Goal: Transaction & Acquisition: Purchase product/service

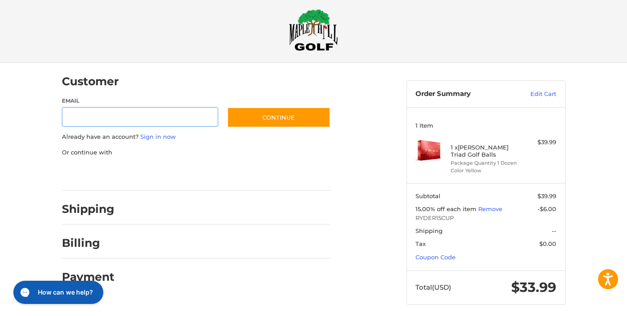
scroll to position [14, 0]
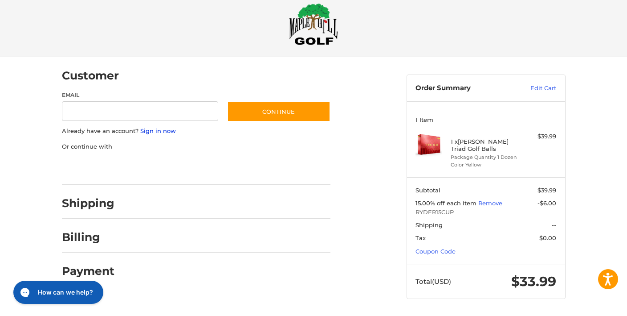
click at [159, 132] on link "Sign in now" at bounding box center [158, 130] width 36 height 7
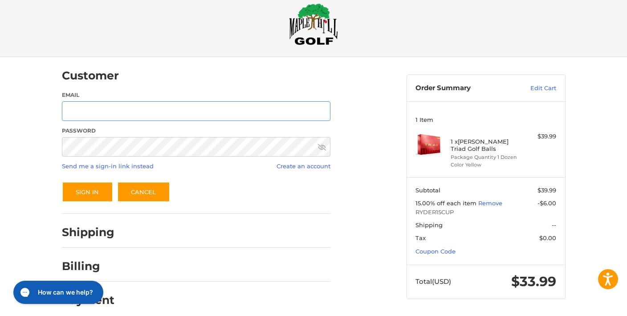
click at [152, 111] on input "Email" at bounding box center [196, 111] width 269 height 20
type input "**********"
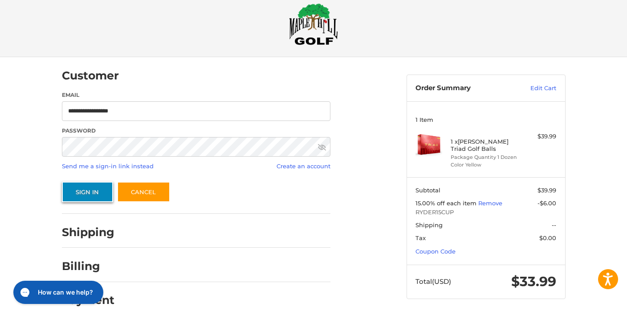
click at [85, 193] on button "Sign In" at bounding box center [87, 191] width 51 height 21
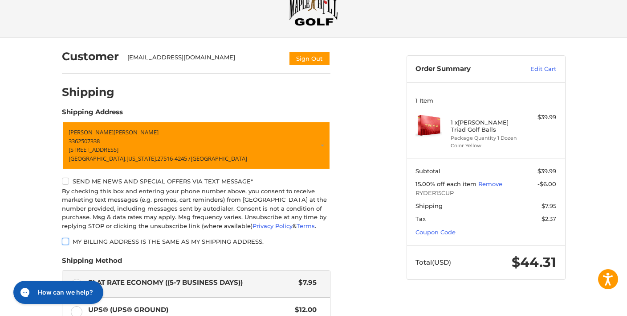
scroll to position [0, 0]
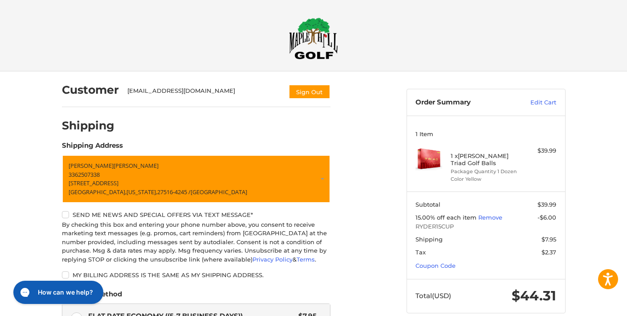
click at [321, 25] on img at bounding box center [313, 38] width 49 height 42
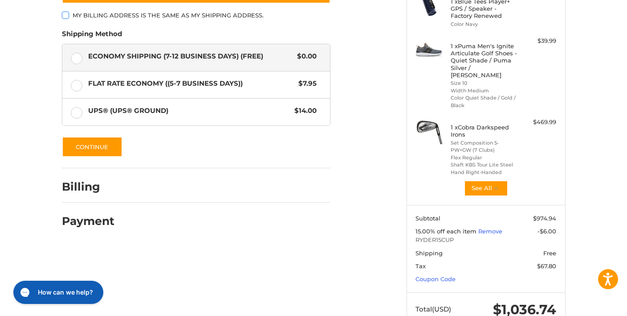
scroll to position [210, 0]
